Goal: Task Accomplishment & Management: Manage account settings

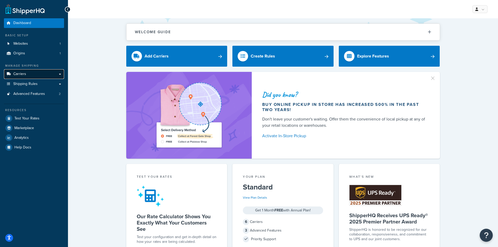
click at [28, 74] on link "Carriers" at bounding box center [34, 74] width 60 height 10
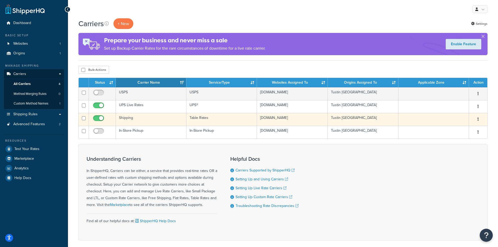
click at [480, 121] on button "button" at bounding box center [478, 119] width 7 height 8
click at [452, 127] on link "Edit" at bounding box center [457, 130] width 41 height 11
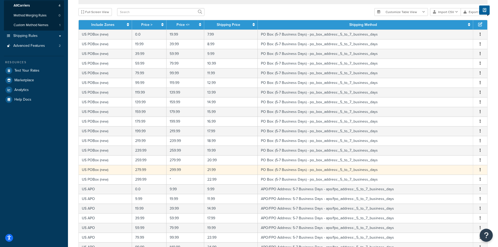
scroll to position [157, 0]
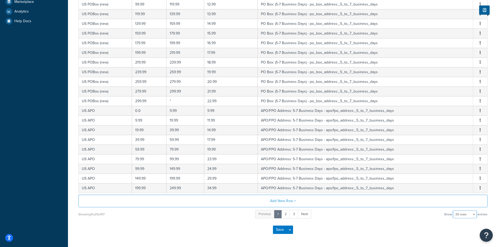
click at [475, 216] on select "10 rows 15 rows 25 rows 50 rows 100 rows 1000 rows" at bounding box center [465, 215] width 24 height 8
select select "1000"
click at [454, 211] on select "10 rows 15 rows 25 rows 50 rows 100 rows 1000 rows" at bounding box center [465, 215] width 24 height 8
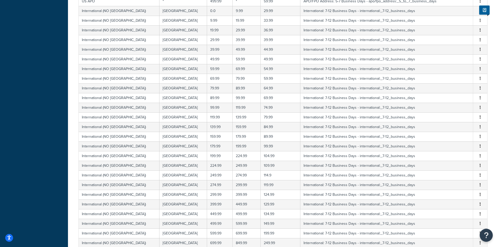
scroll to position [0, 0]
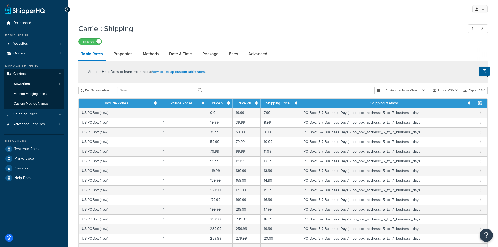
click at [67, 9] on icon at bounding box center [68, 10] width 2 height 4
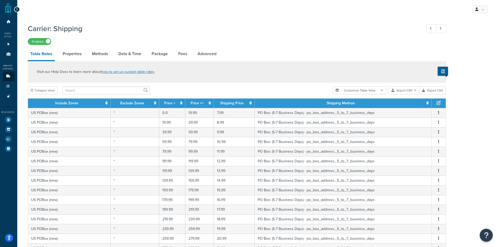
click at [18, 8] on icon at bounding box center [17, 10] width 2 height 4
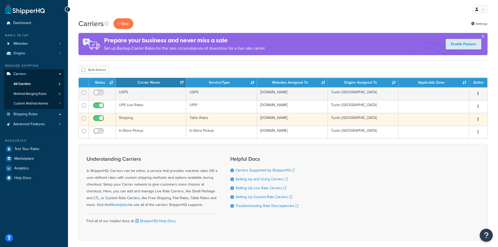
click at [481, 120] on button "button" at bounding box center [478, 119] width 7 height 8
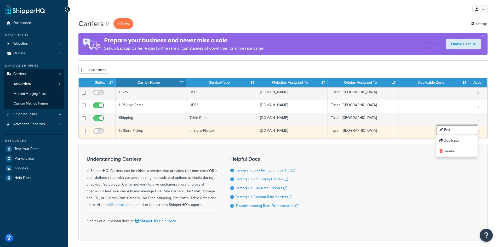
click at [462, 129] on link "Edit" at bounding box center [457, 130] width 41 height 11
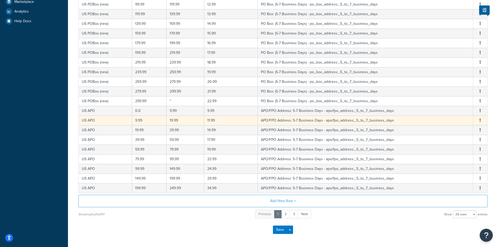
scroll to position [177, 0]
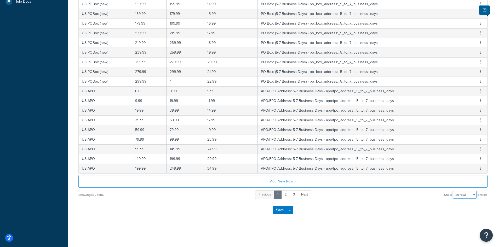
click at [470, 198] on select "10 rows 15 rows 25 rows 50 rows 100 rows 1000 rows" at bounding box center [465, 195] width 24 height 8
select select "100"
click at [454, 191] on select "10 rows 15 rows 25 rows 50 rows 100 rows 1000 rows" at bounding box center [465, 195] width 24 height 8
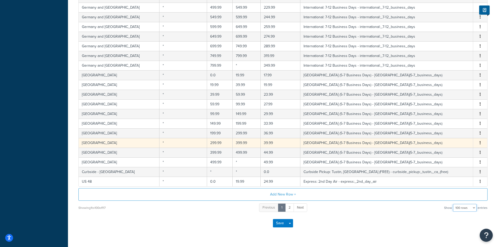
scroll to position [903, 0]
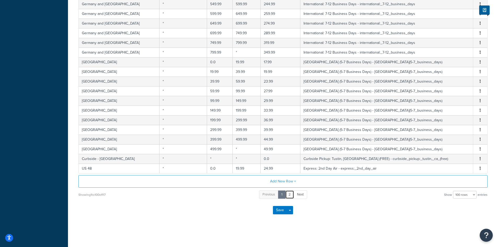
click at [291, 194] on link "2" at bounding box center [289, 194] width 9 height 9
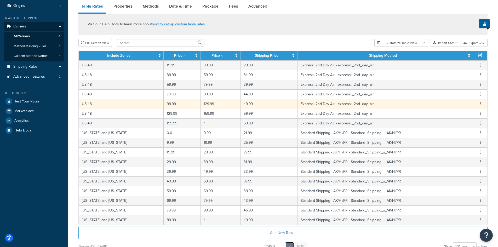
scroll to position [100, 0]
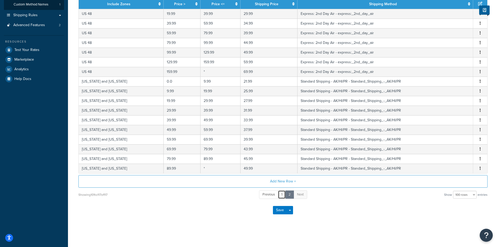
click at [283, 193] on link "1" at bounding box center [282, 194] width 8 height 9
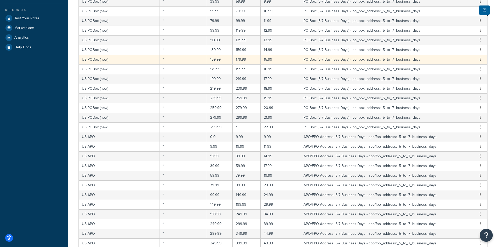
scroll to position [0, 0]
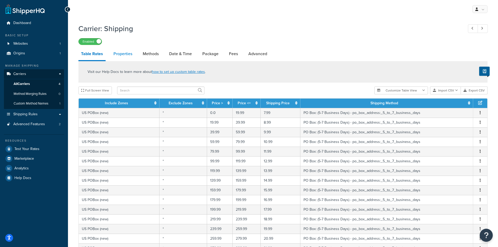
click at [121, 53] on link "Properties" at bounding box center [123, 54] width 24 height 13
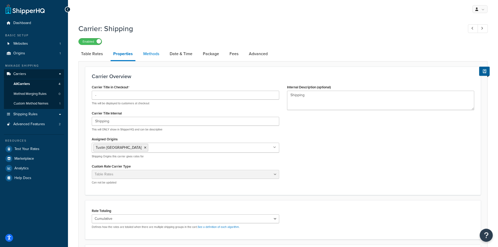
click at [151, 56] on link "Methods" at bounding box center [151, 54] width 21 height 13
select select "25"
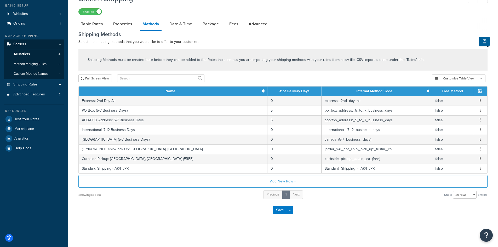
scroll to position [4, 0]
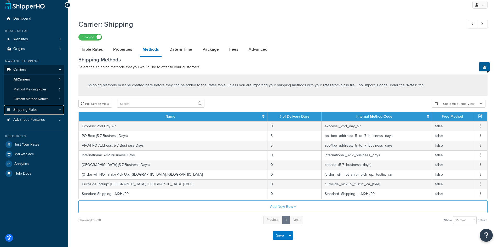
click at [42, 108] on link "Shipping Rules" at bounding box center [34, 110] width 60 height 10
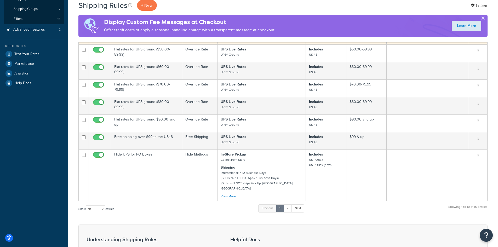
scroll to position [183, 0]
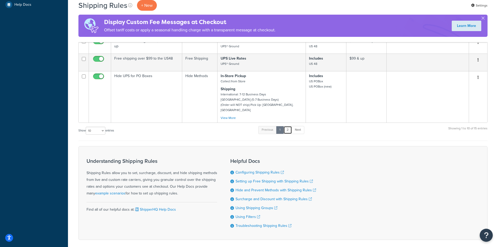
click at [290, 126] on link "2" at bounding box center [288, 130] width 9 height 8
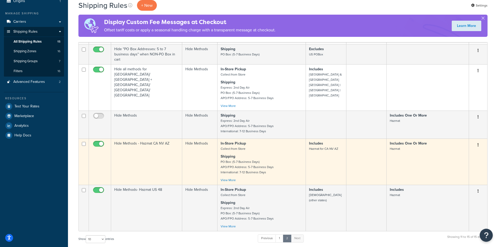
scroll to position [105, 0]
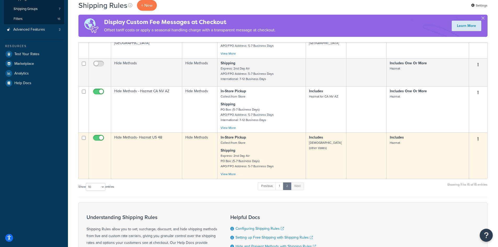
click at [478, 142] on button "button" at bounding box center [478, 139] width 7 height 8
click at [462, 151] on link "Edit" at bounding box center [461, 149] width 41 height 11
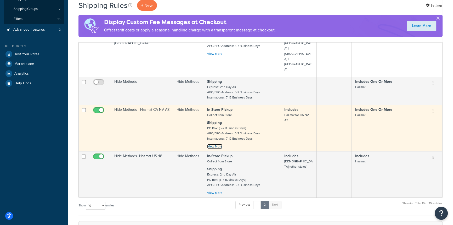
click at [220, 144] on link "View More" at bounding box center [214, 146] width 15 height 5
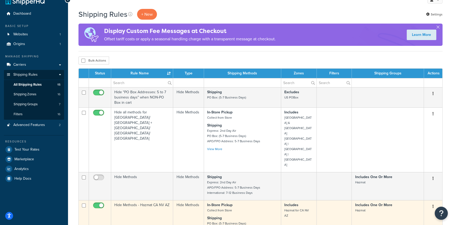
scroll to position [105, 0]
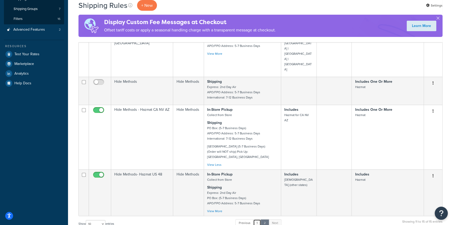
click at [258, 219] on link "1" at bounding box center [257, 223] width 8 height 8
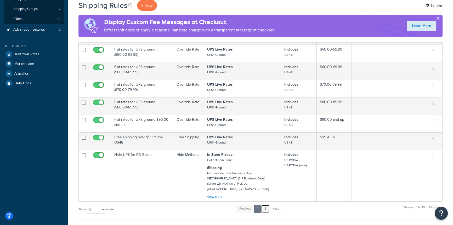
click at [266, 207] on link "2" at bounding box center [265, 209] width 9 height 8
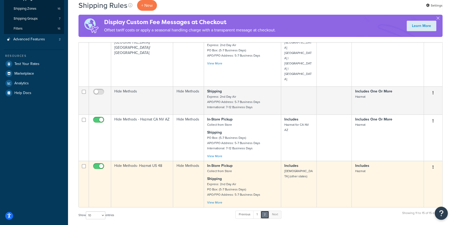
scroll to position [0, 0]
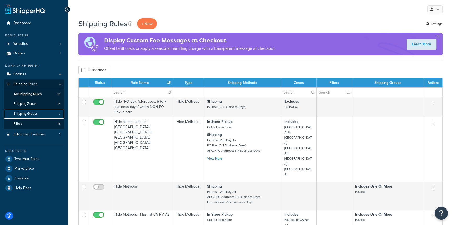
click at [29, 114] on span "Shipping Groups" at bounding box center [26, 113] width 24 height 4
